Goal: Task Accomplishment & Management: Manage account settings

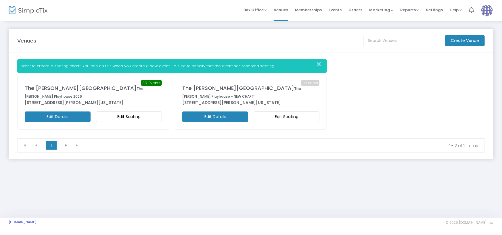
click at [221, 112] on m-button "Edit Details" at bounding box center [215, 117] width 66 height 11
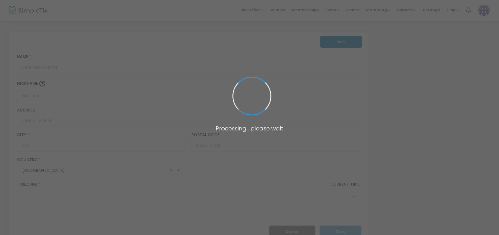
type input "The [PERSON_NAME][GEOGRAPHIC_DATA]"
type input "The [PERSON_NAME] Playhouse - NEW CHART"
type input "1838 [PERSON_NAME] Avenue"
type input "Grand Rivers"
type input "42045"
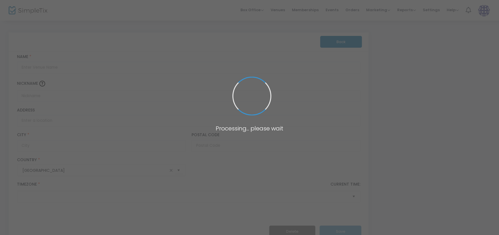
type input "[GEOGRAPHIC_DATA]"
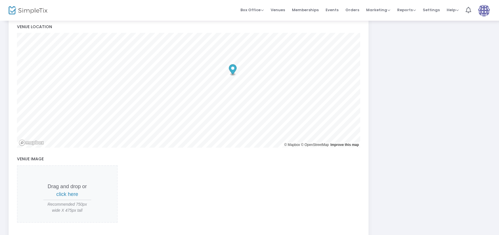
scroll to position [257, 0]
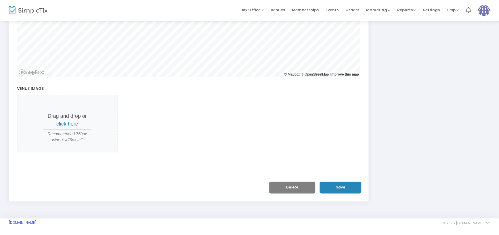
click at [304, 183] on button "Delete" at bounding box center [292, 188] width 46 height 12
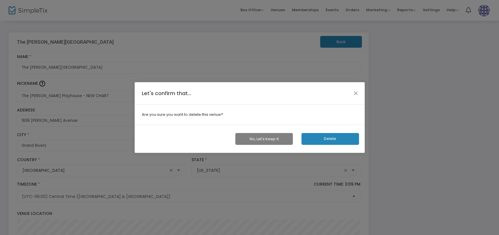
click at [331, 139] on button "Delete" at bounding box center [329, 139] width 57 height 12
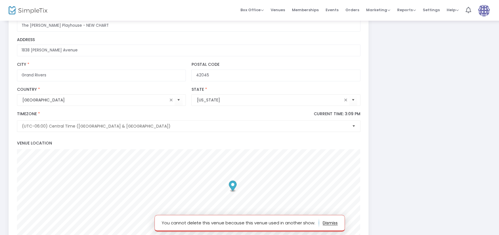
scroll to position [0, 0]
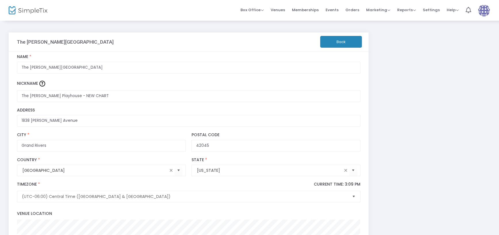
click at [337, 42] on button "Back" at bounding box center [341, 42] width 42 height 12
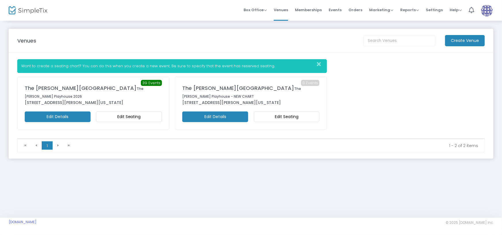
click at [32, 10] on img at bounding box center [28, 10] width 39 height 8
